Goal: Information Seeking & Learning: Learn about a topic

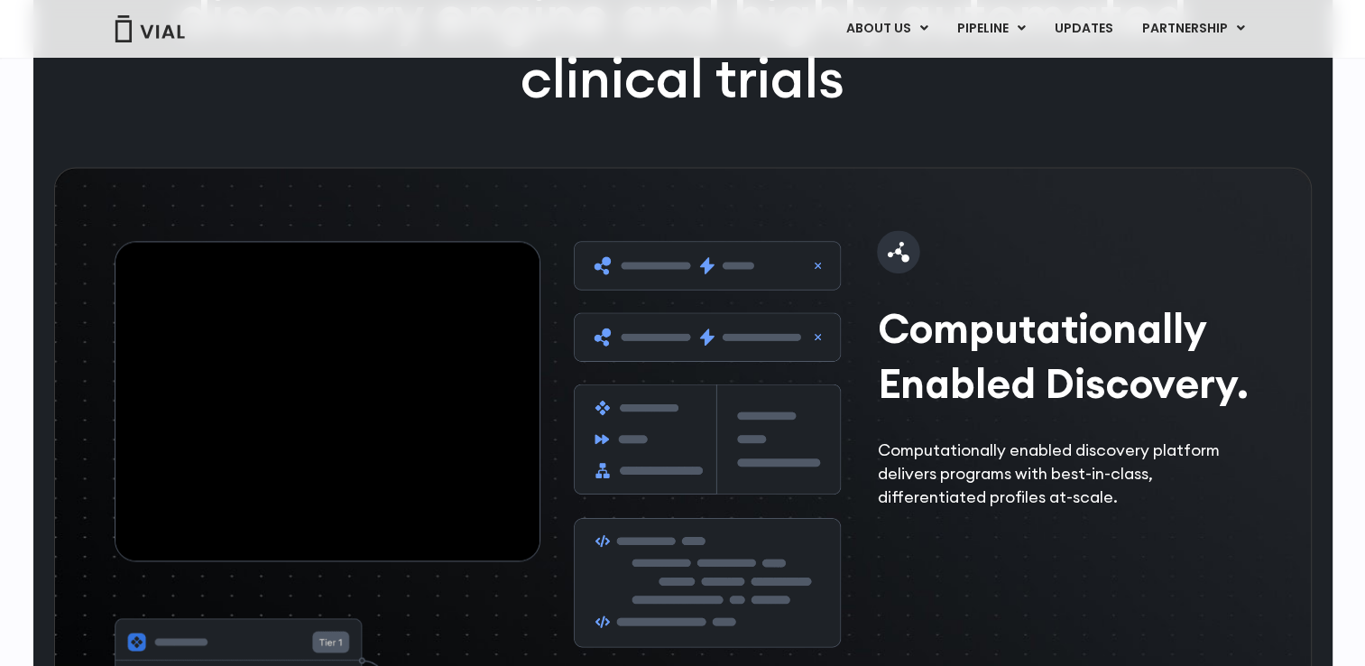
scroll to position [2608, 0]
click at [154, 18] on img at bounding box center [150, 28] width 72 height 27
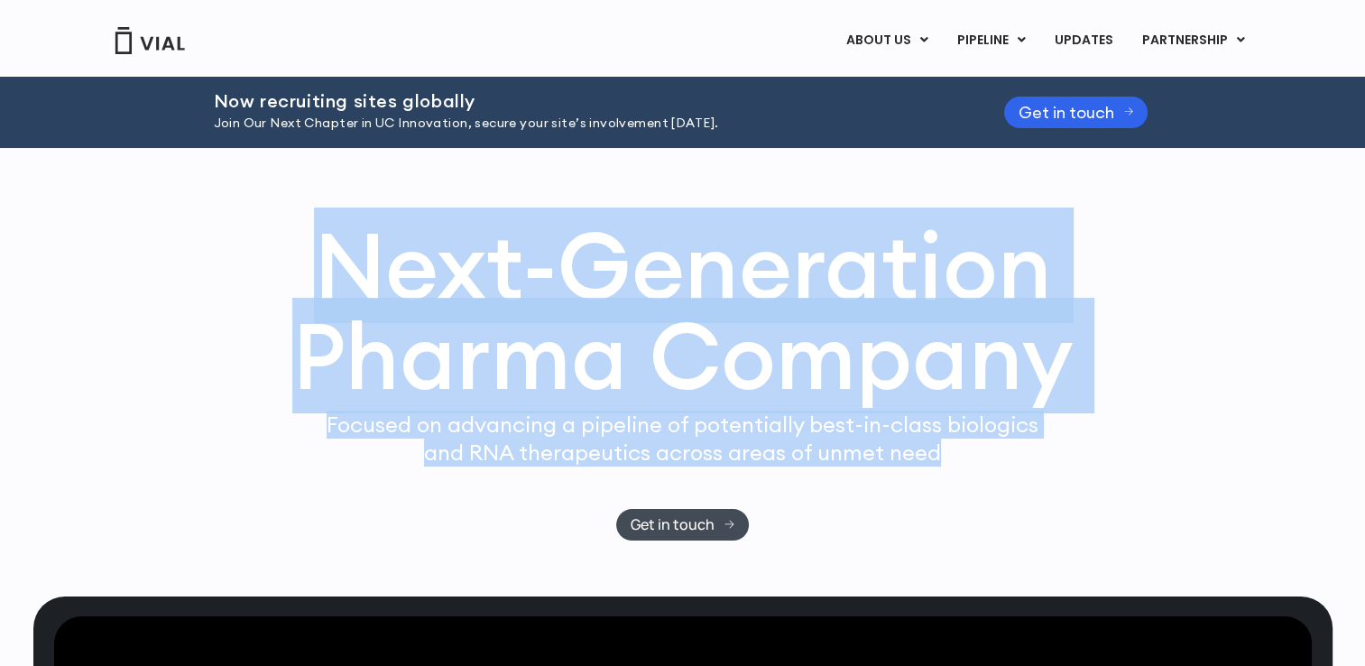
drag, startPoint x: 324, startPoint y: 275, endPoint x: 978, endPoint y: 457, distance: 679.0
click at [978, 457] on div "Next-Generation Pharma Company Focused on advancing a pipeline of potentially b…" at bounding box center [683, 380] width 1155 height 320
copy div "Next-Generation Pharma Company Focused on advancing a pipeline of potentially b…"
